Goal: Task Accomplishment & Management: Use online tool/utility

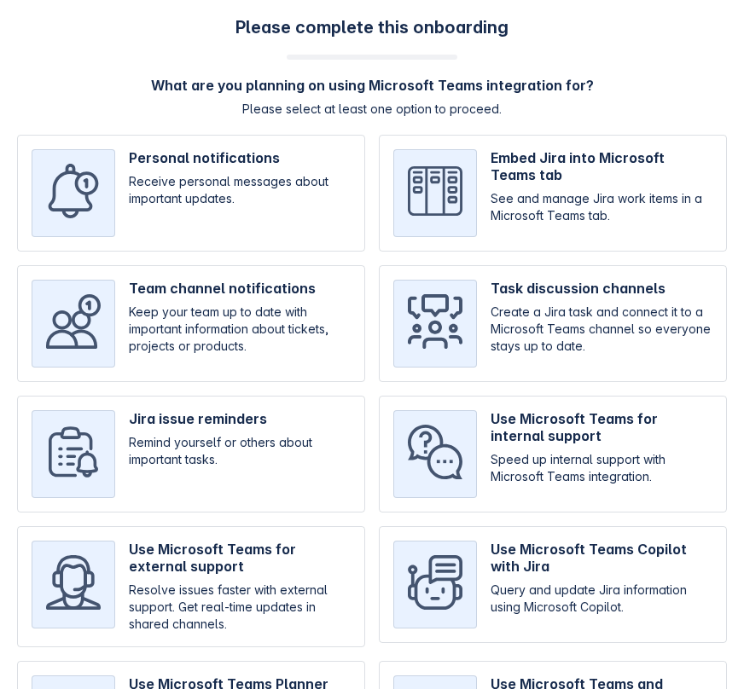
click at [180, 198] on input "checkbox" at bounding box center [191, 193] width 348 height 117
checkbox input "true"
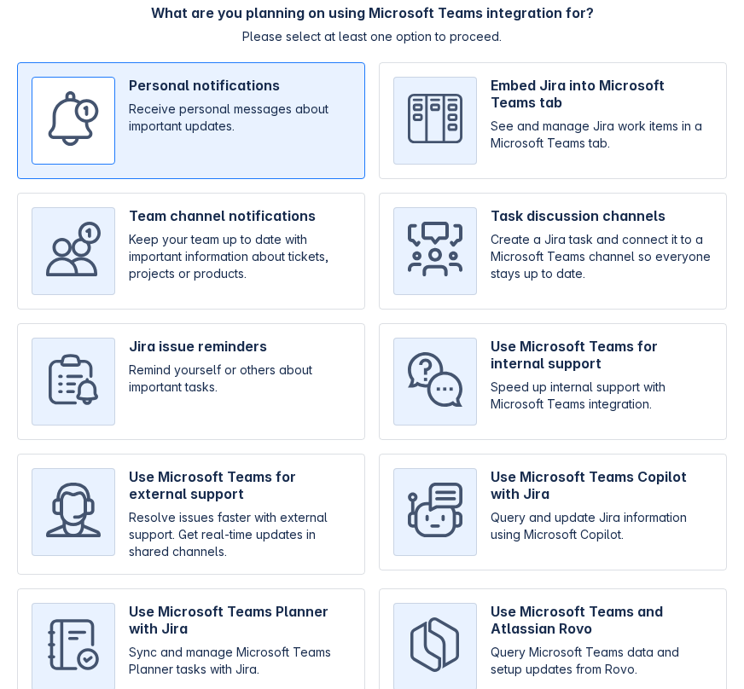
scroll to position [150, 0]
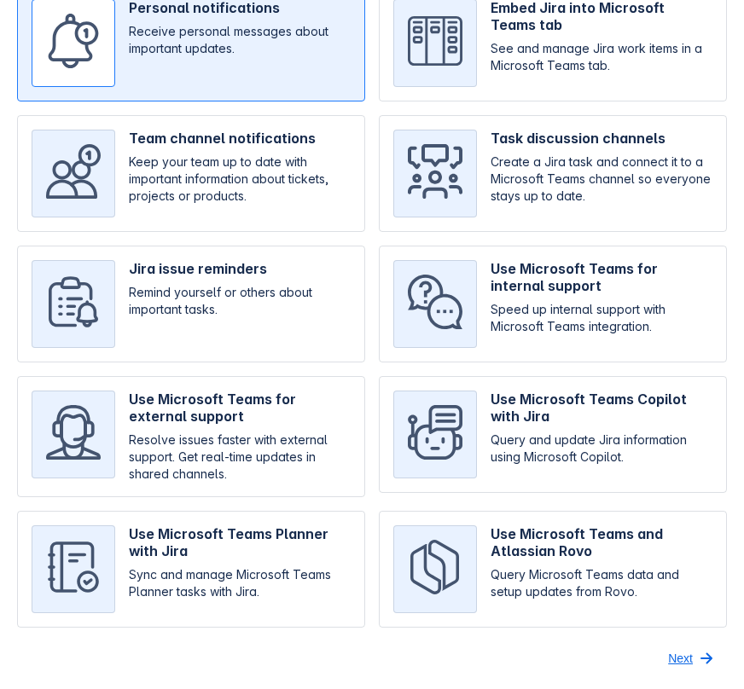
click at [675, 660] on span "Next" at bounding box center [680, 658] width 25 height 27
